Goal: Find specific page/section: Find specific page/section

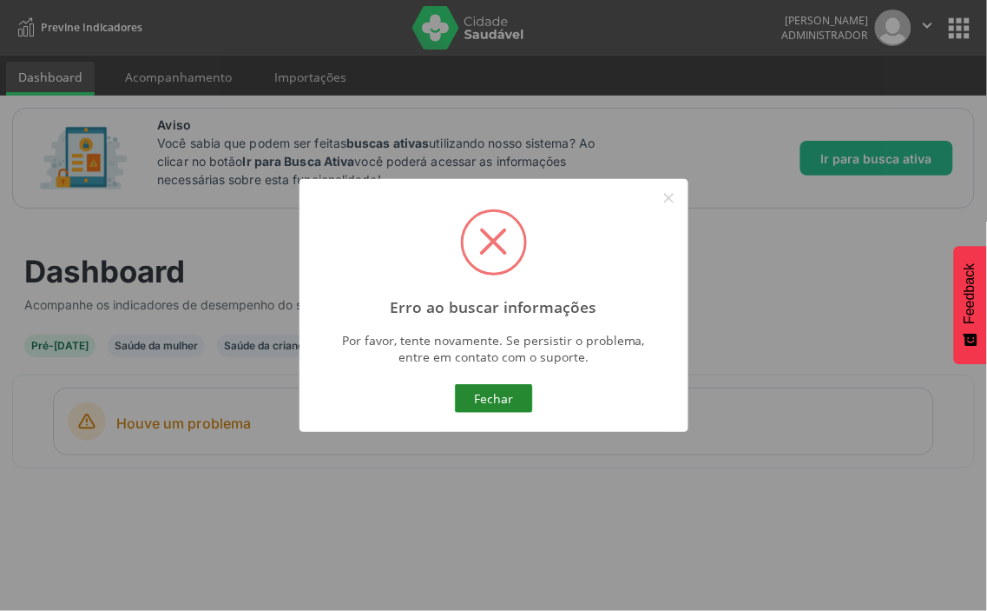
click at [518, 400] on button "Fechar" at bounding box center [494, 399] width 78 height 30
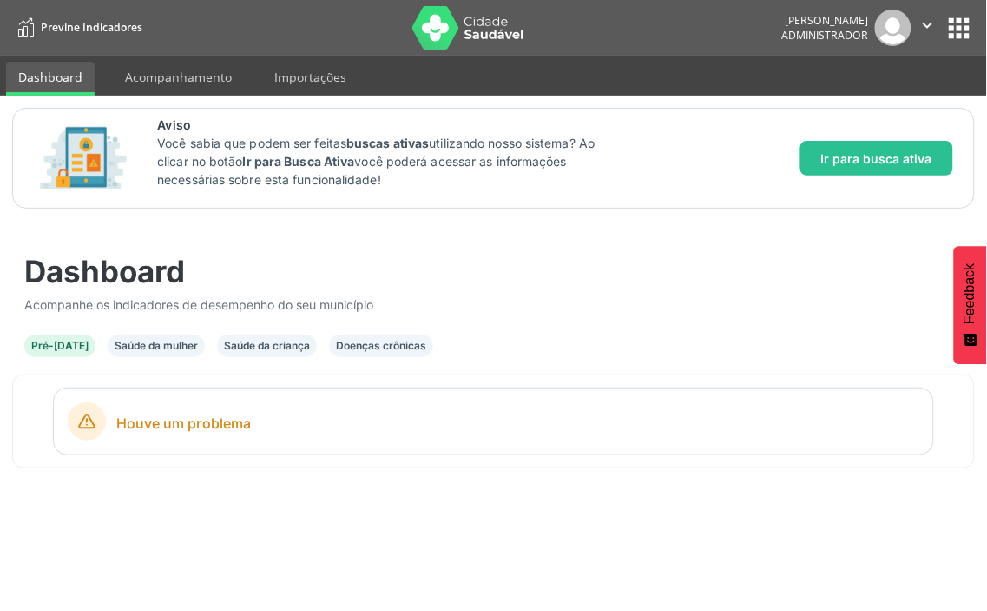
click at [136, 346] on div "Saúde da mulher" at bounding box center [156, 346] width 83 height 16
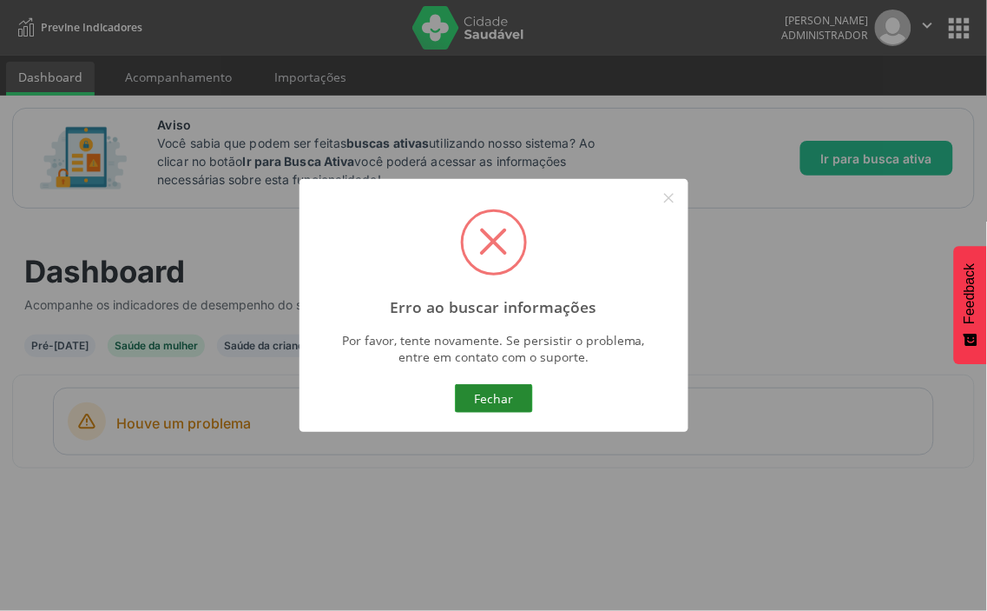
click at [519, 394] on button "Fechar" at bounding box center [494, 399] width 78 height 30
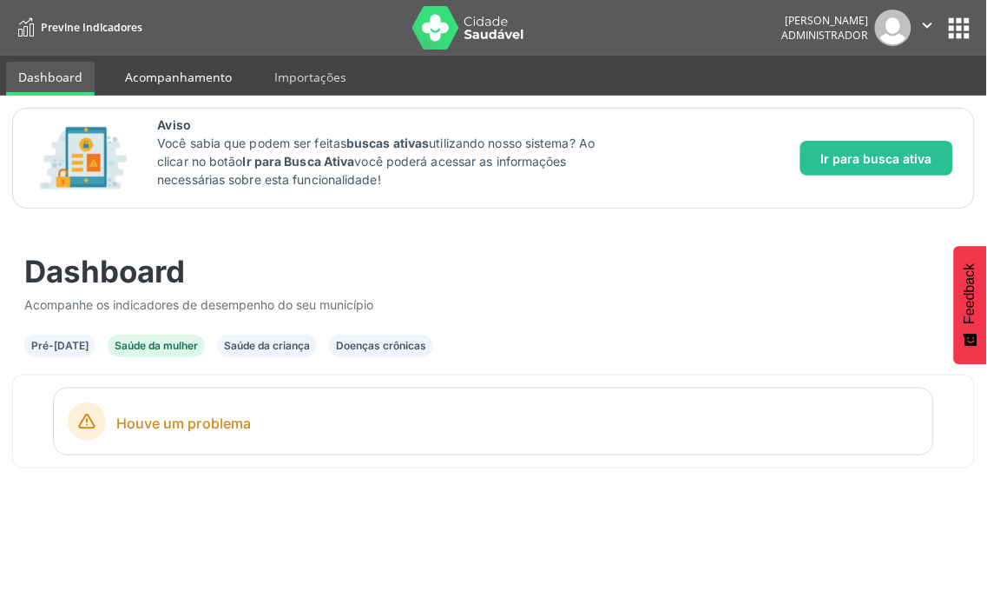
click at [165, 69] on link "Acompanhamento" at bounding box center [178, 77] width 131 height 30
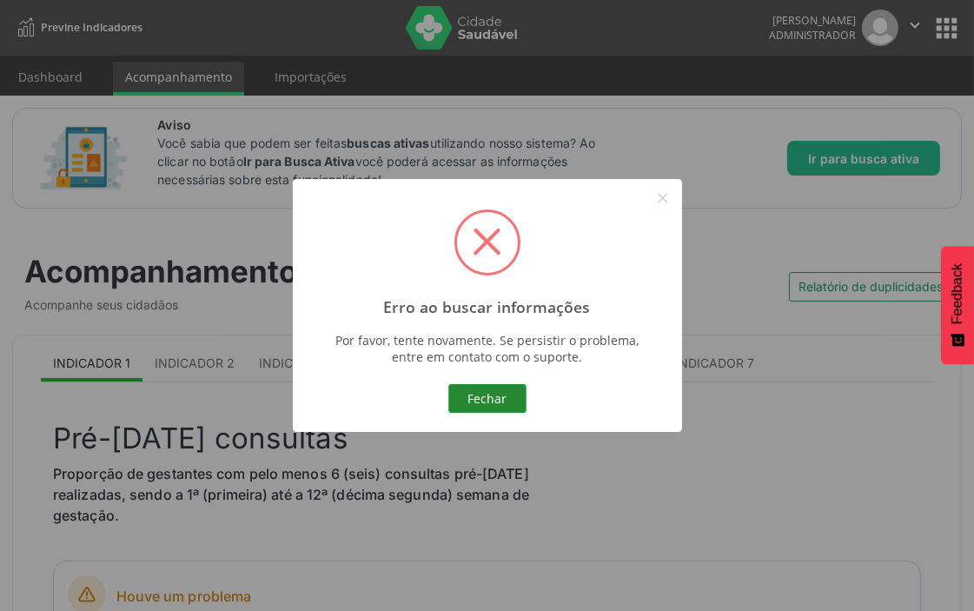
click at [456, 393] on button "Fechar" at bounding box center [487, 399] width 78 height 30
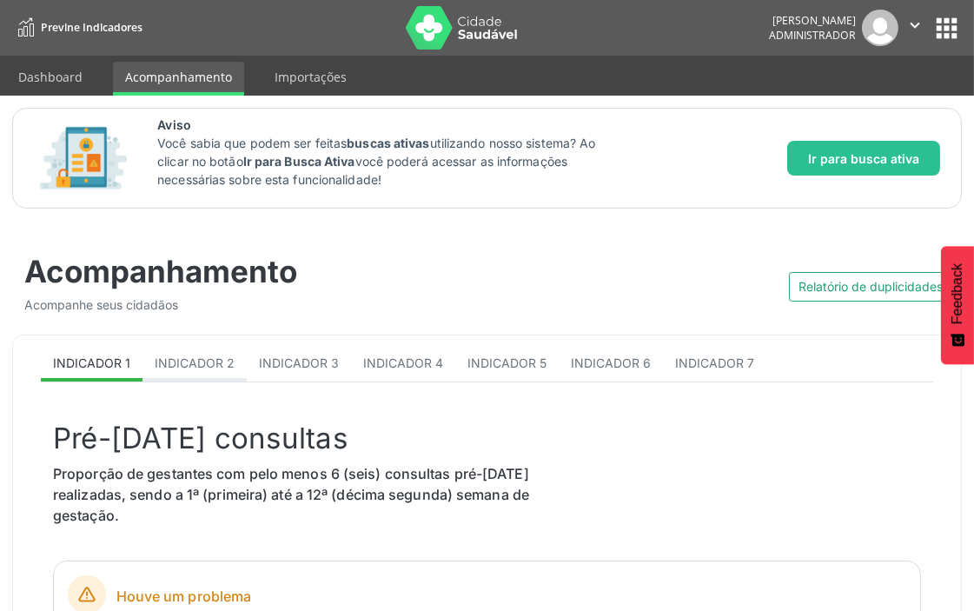
click at [215, 355] on span "Indicador 2" at bounding box center [195, 362] width 80 height 15
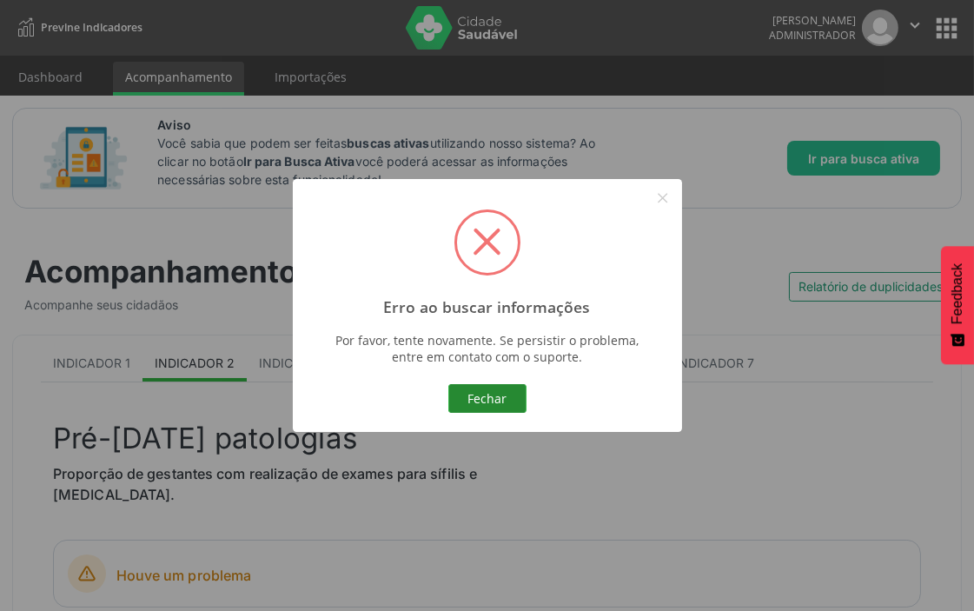
click at [506, 395] on button "Fechar" at bounding box center [487, 399] width 78 height 30
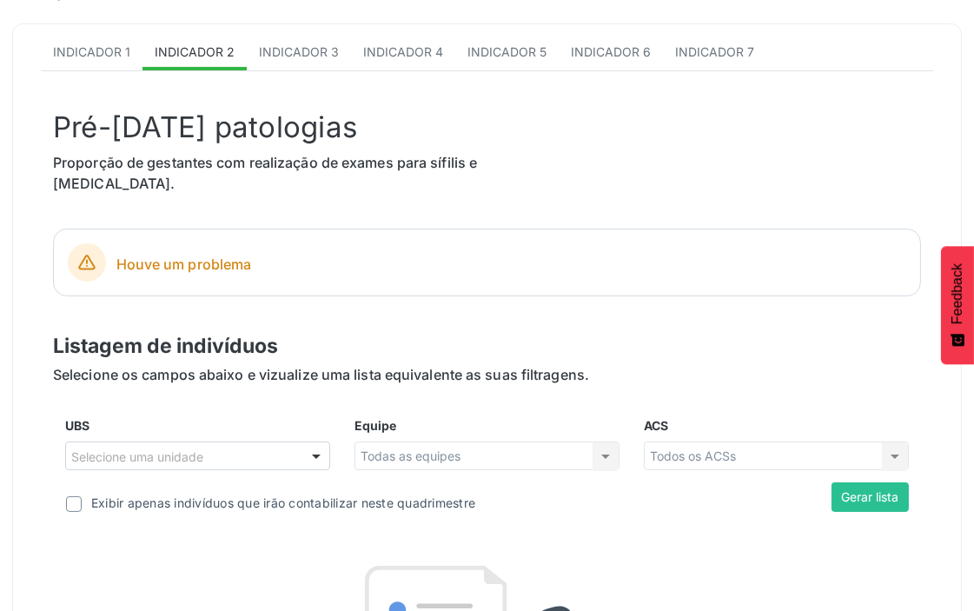
scroll to position [289, 0]
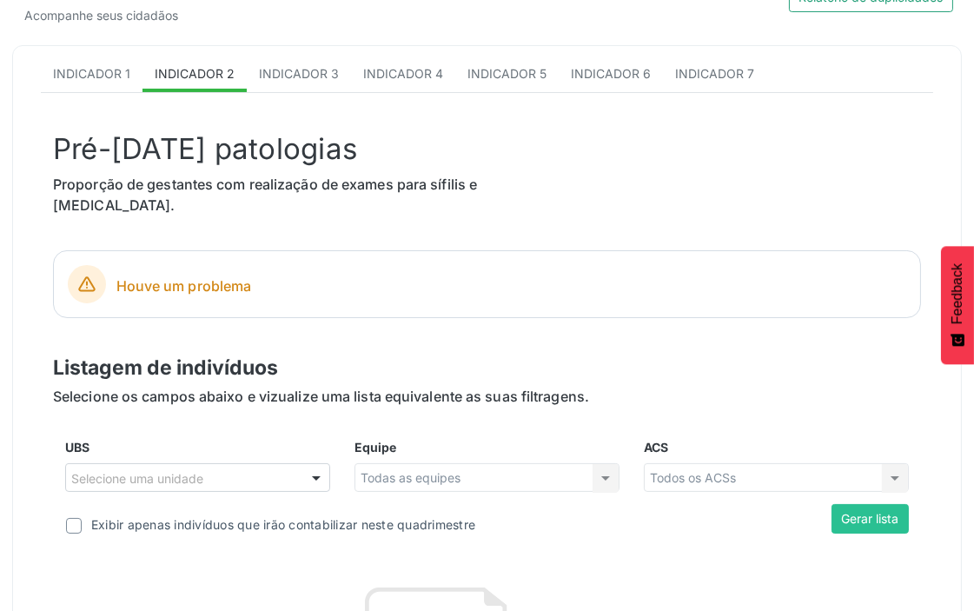
click at [314, 464] on div at bounding box center [316, 479] width 26 height 30
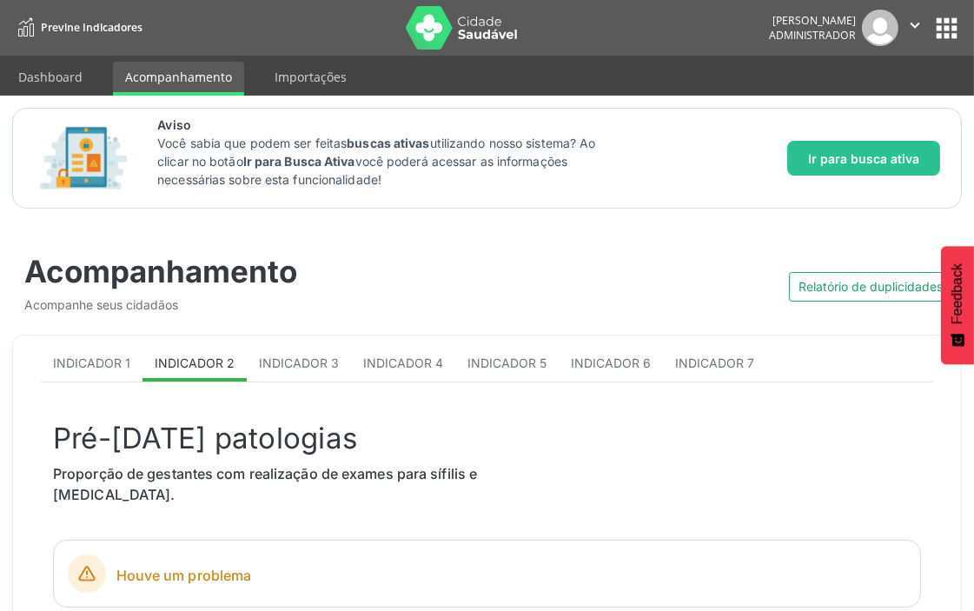
click at [951, 10] on div "[PERSON_NAME] Administrador  Configurações Sair apps" at bounding box center [865, 28] width 193 height 36
click at [948, 21] on button "apps" at bounding box center [946, 28] width 30 height 30
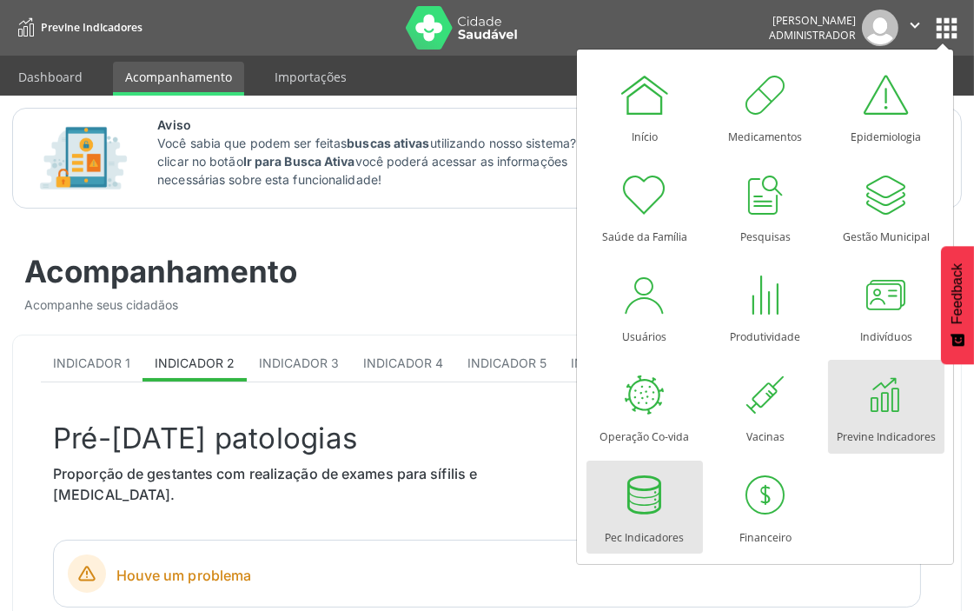
click at [648, 497] on div at bounding box center [644, 495] width 52 height 52
